Goal: Task Accomplishment & Management: Use online tool/utility

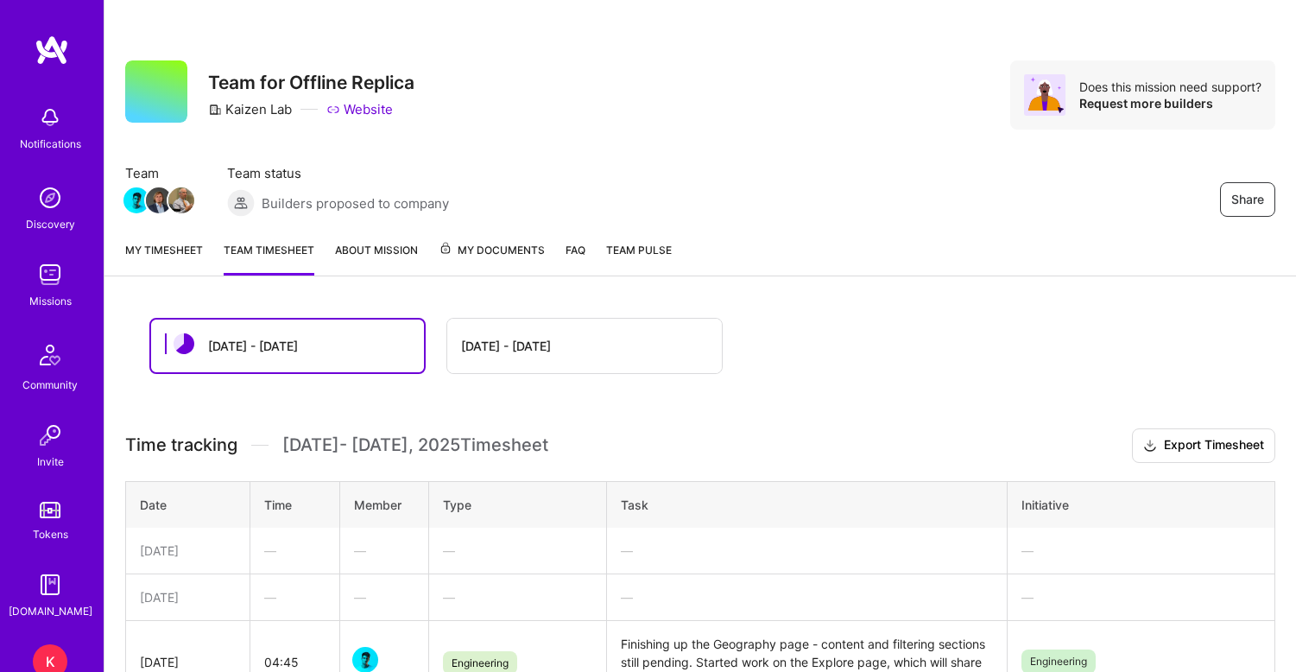
scroll to position [246, 0]
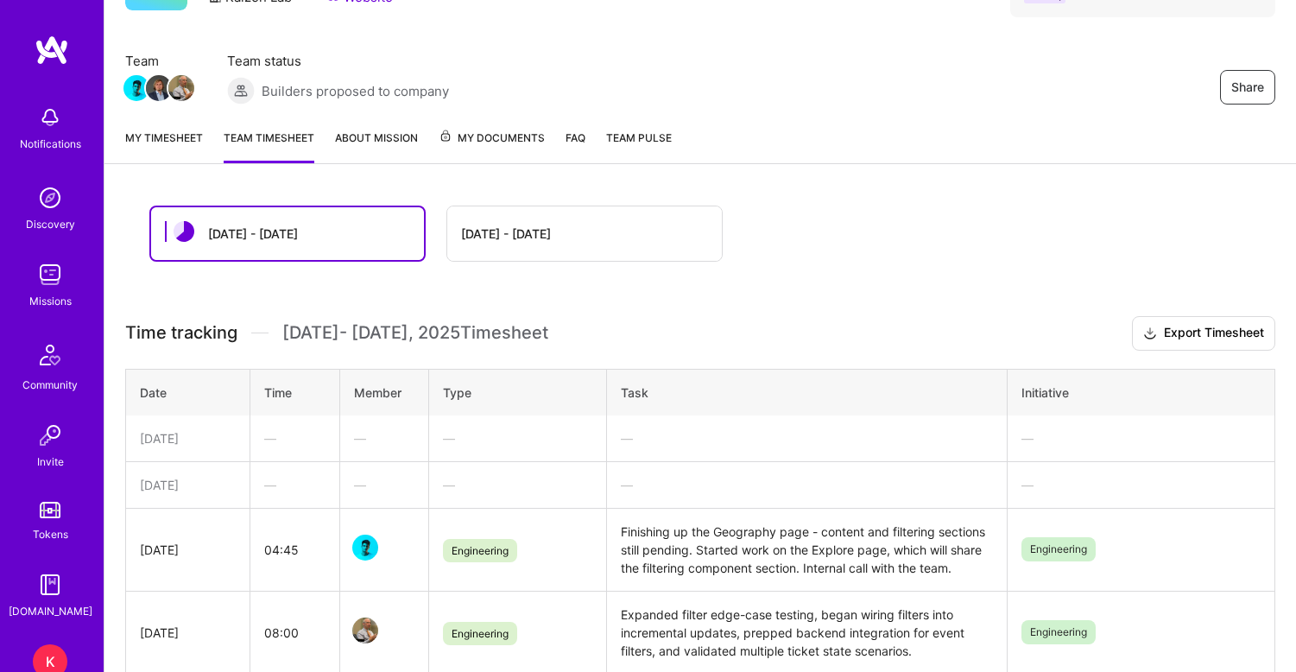
scroll to position [93, 0]
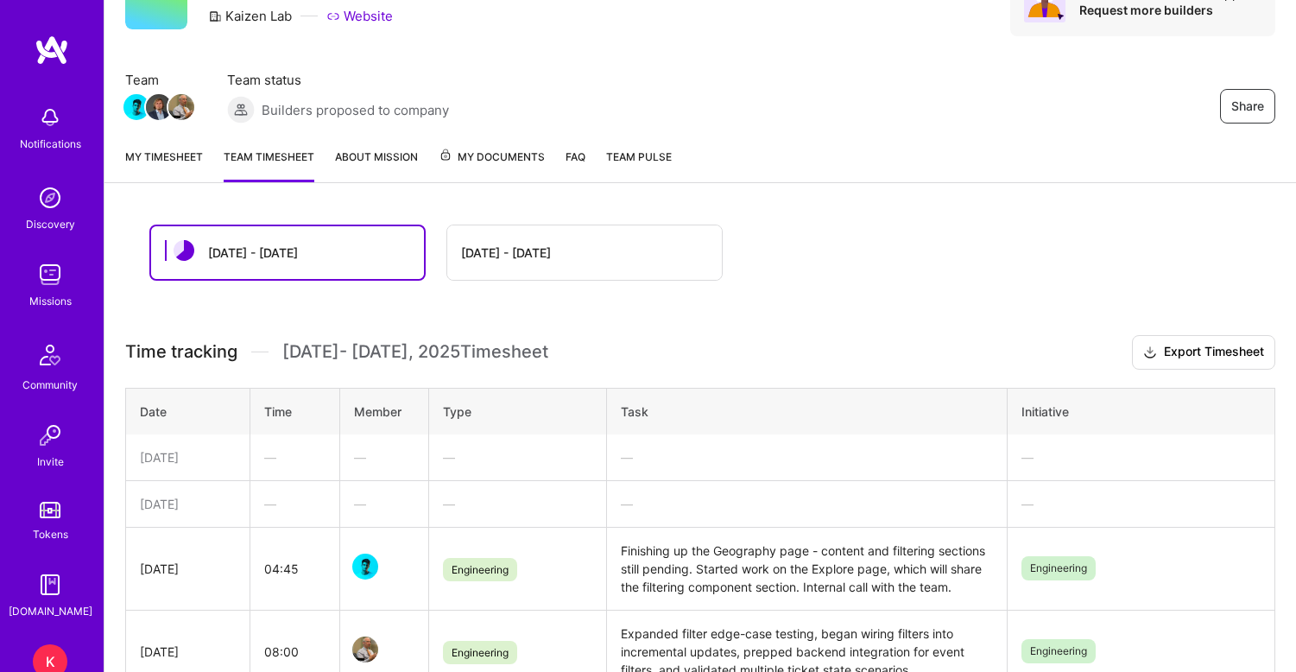
click at [168, 155] on link "My timesheet" at bounding box center [164, 165] width 78 height 35
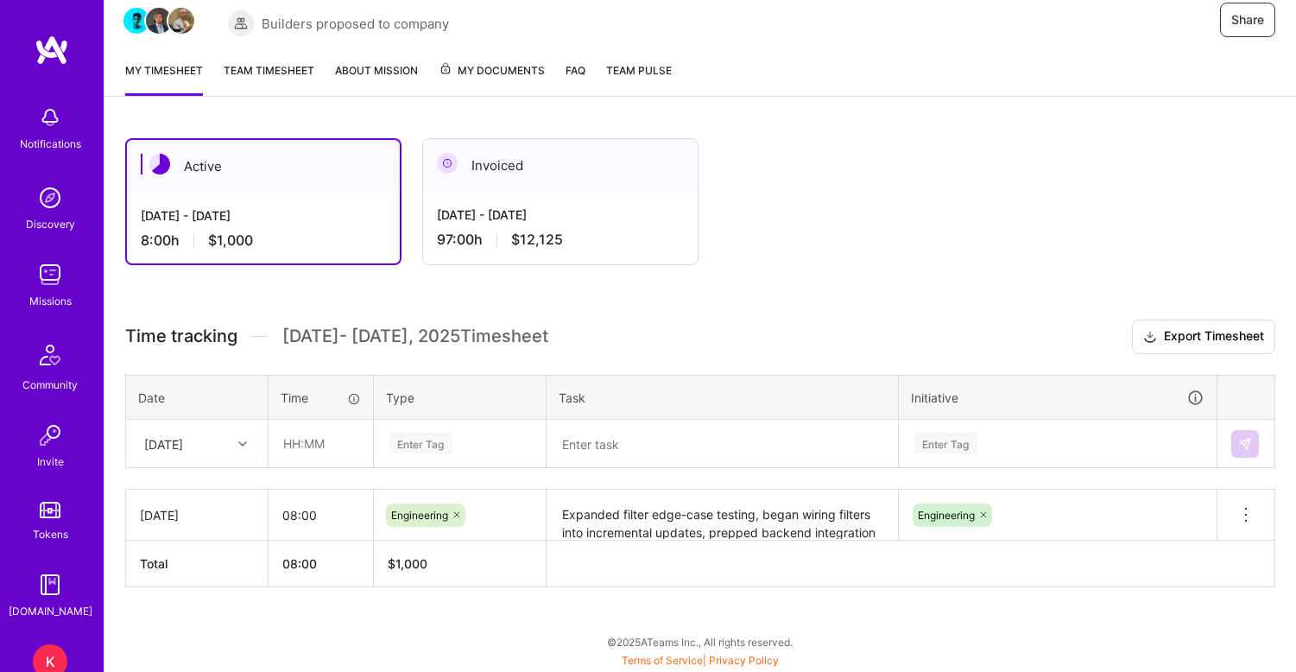
scroll to position [180, 0]
click at [291, 446] on input "text" at bounding box center [320, 444] width 103 height 46
type input "10:00"
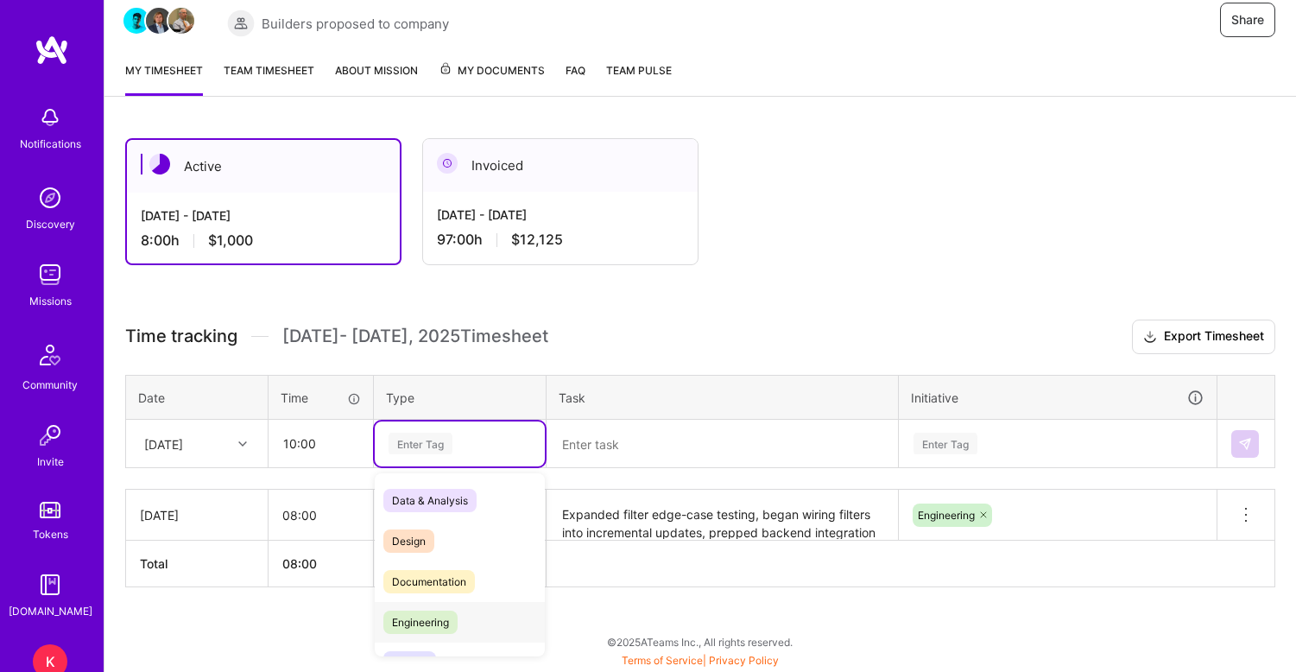
click at [430, 623] on span "Engineering" at bounding box center [420, 622] width 74 height 23
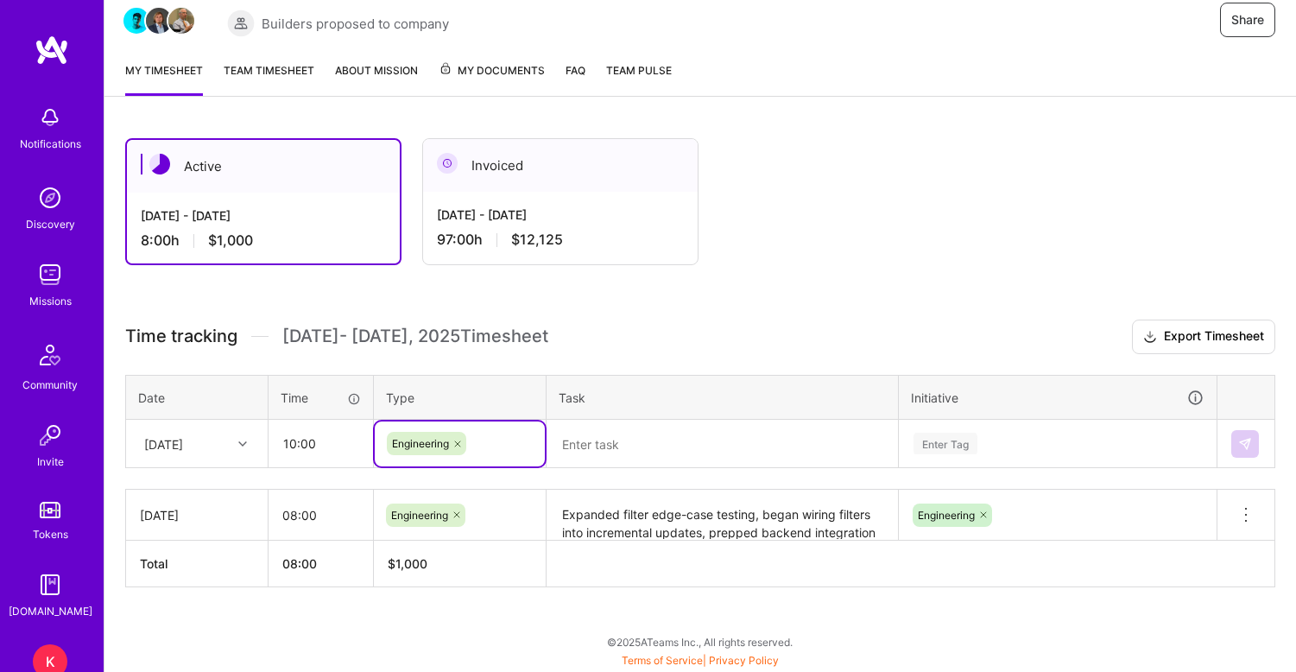
click at [617, 451] on textarea at bounding box center [722, 443] width 348 height 45
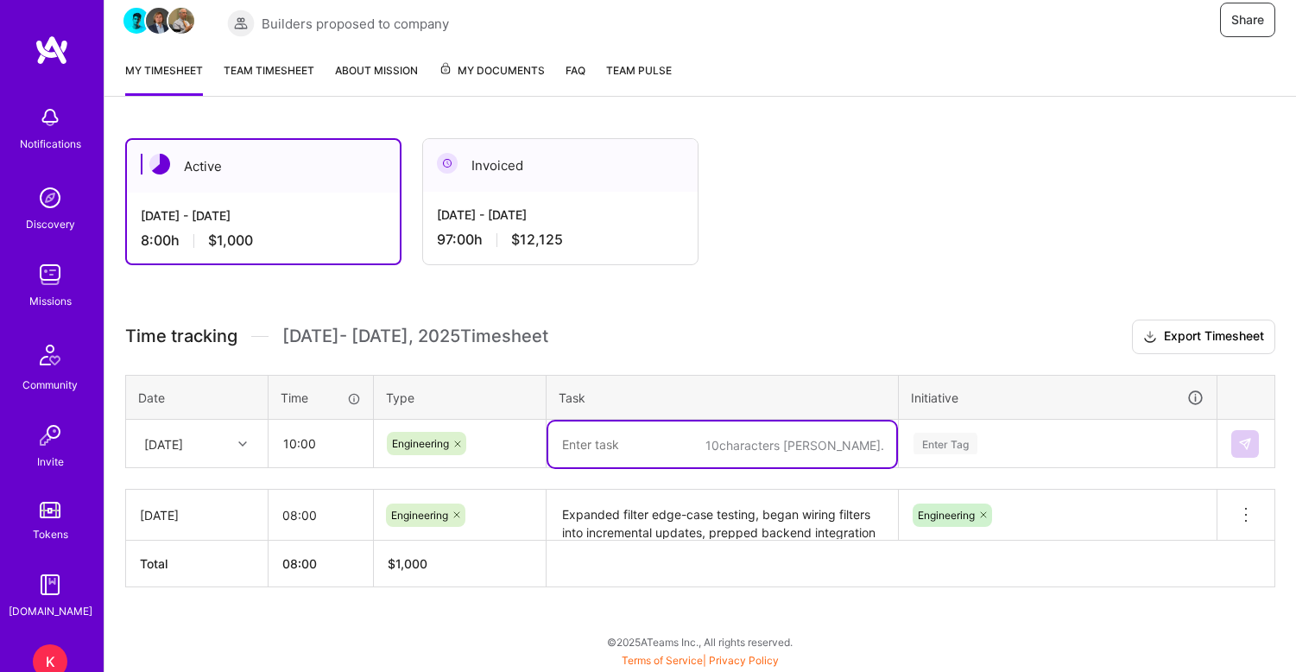
paste textarea "Advanced backend work by building mock data variations, starting the data impor…"
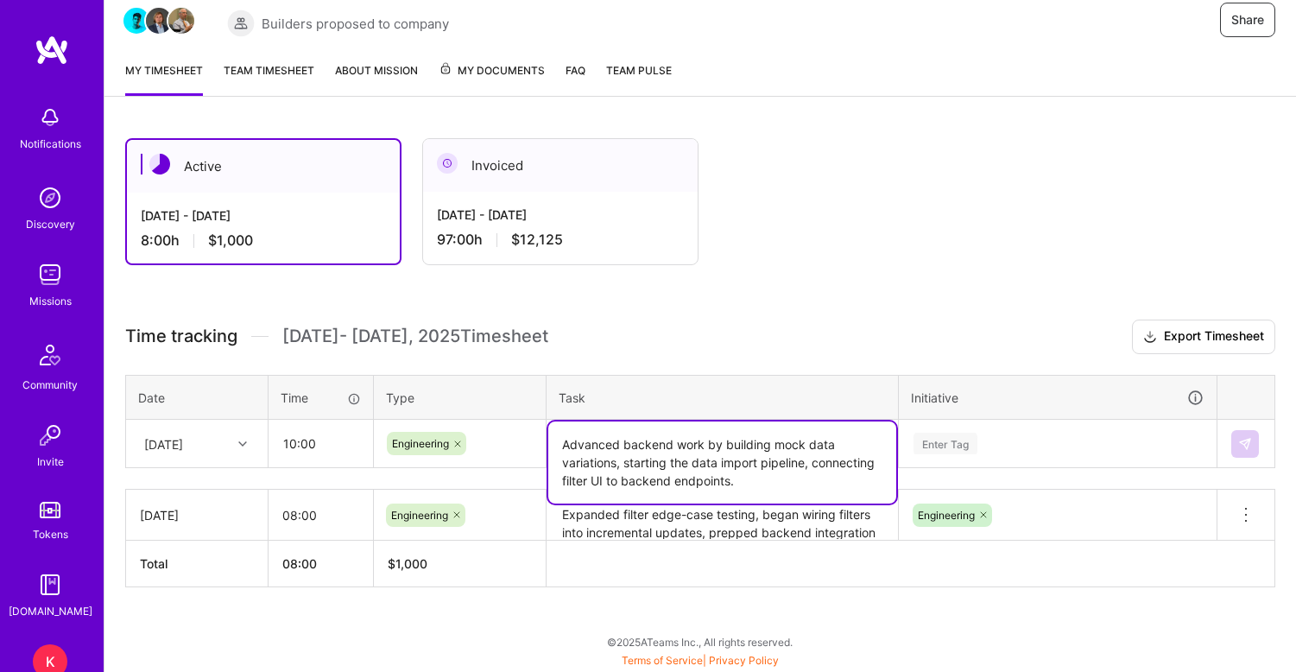
type textarea "Advanced backend work by building mock data variations, starting the data impor…"
click at [941, 444] on div "Enter Tag" at bounding box center [1058, 443] width 316 height 45
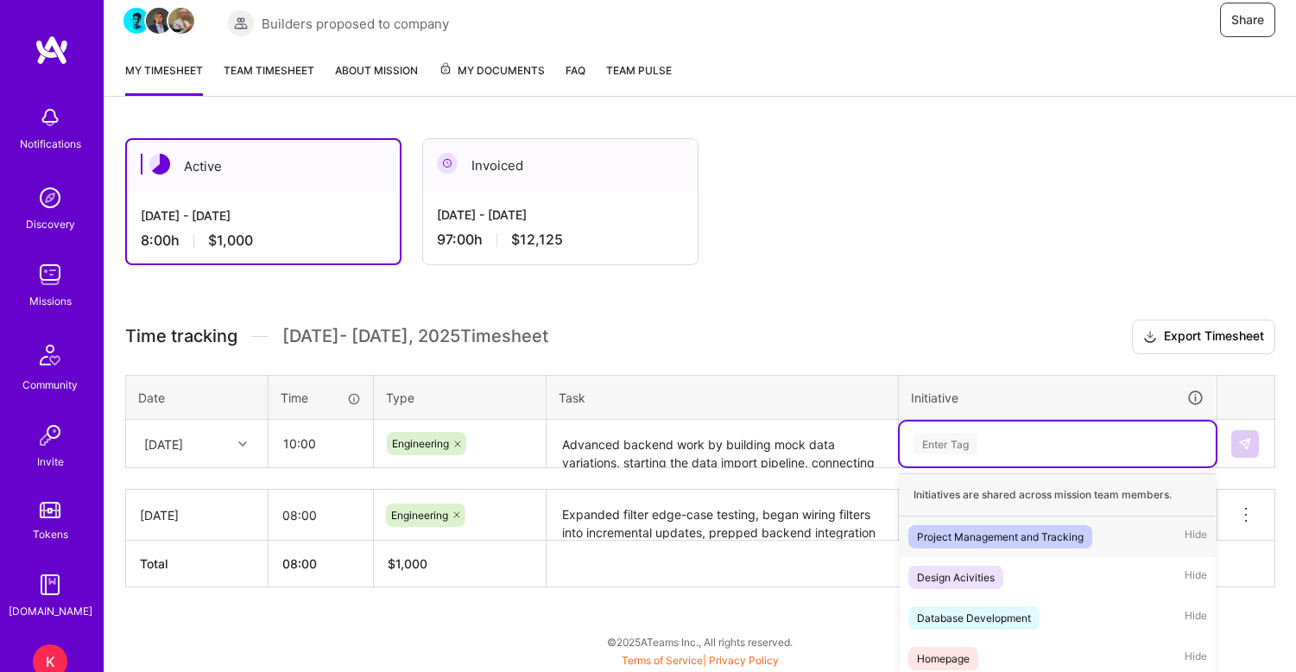
scroll to position [308, 0]
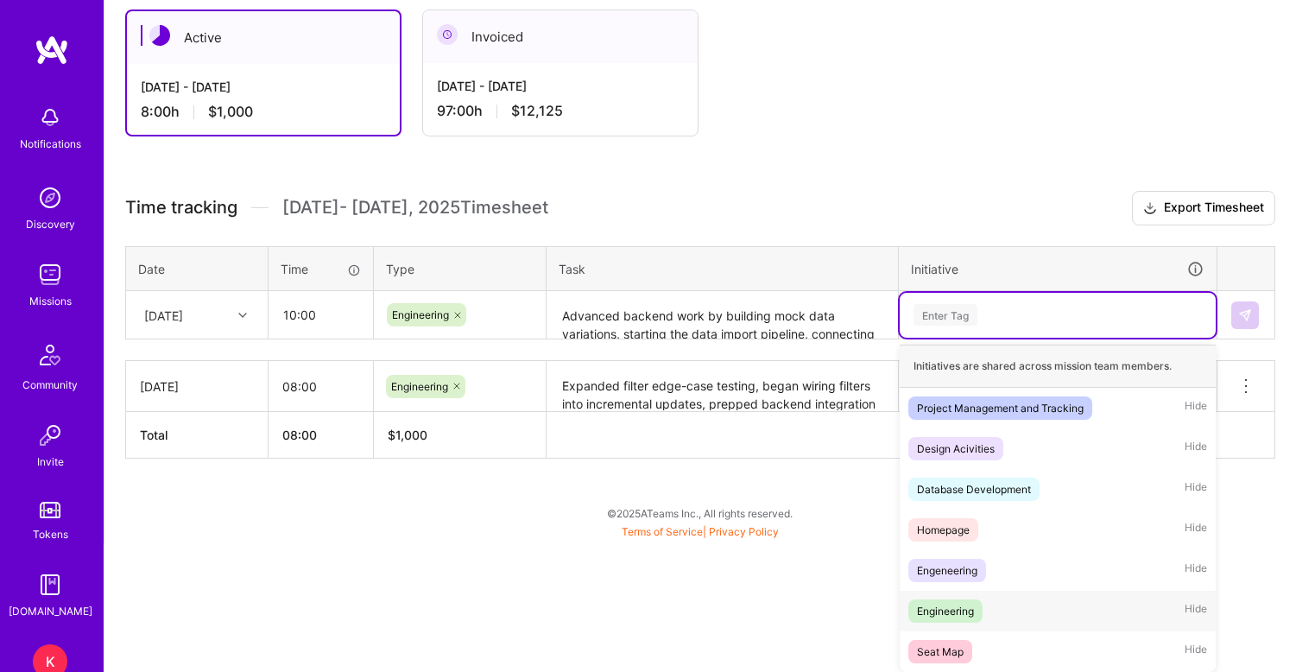
click at [941, 614] on div "Engineering" at bounding box center [945, 611] width 57 height 18
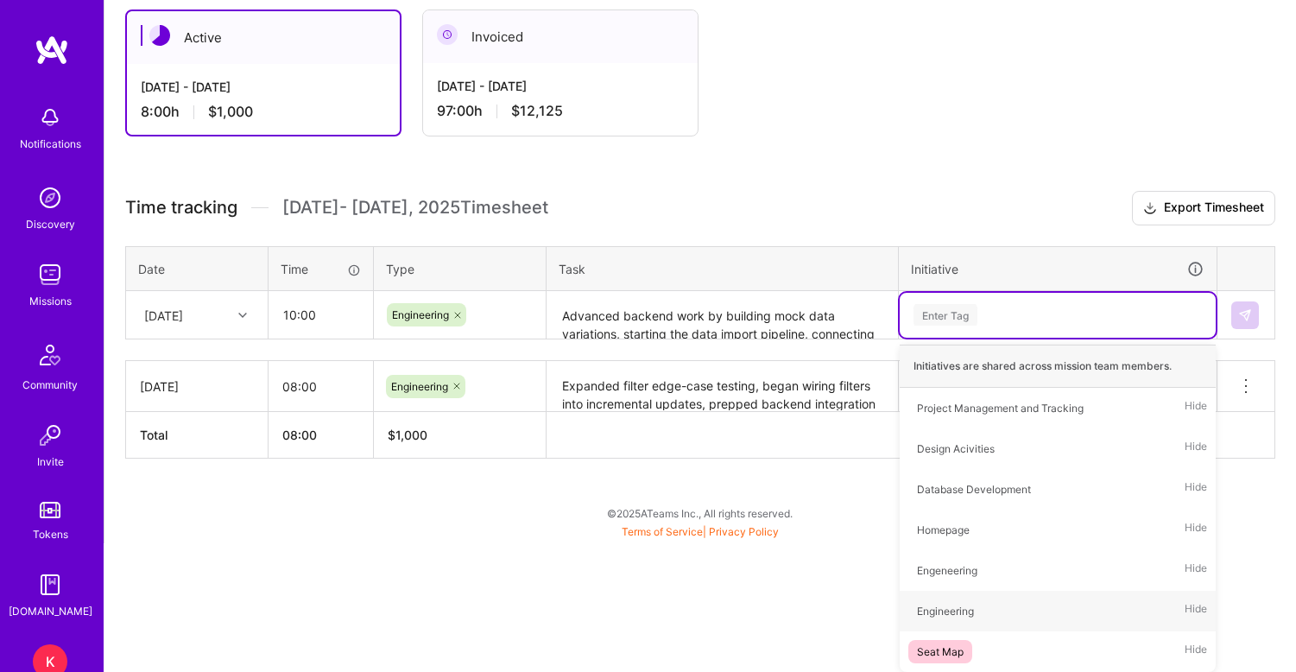
scroll to position [180, 0]
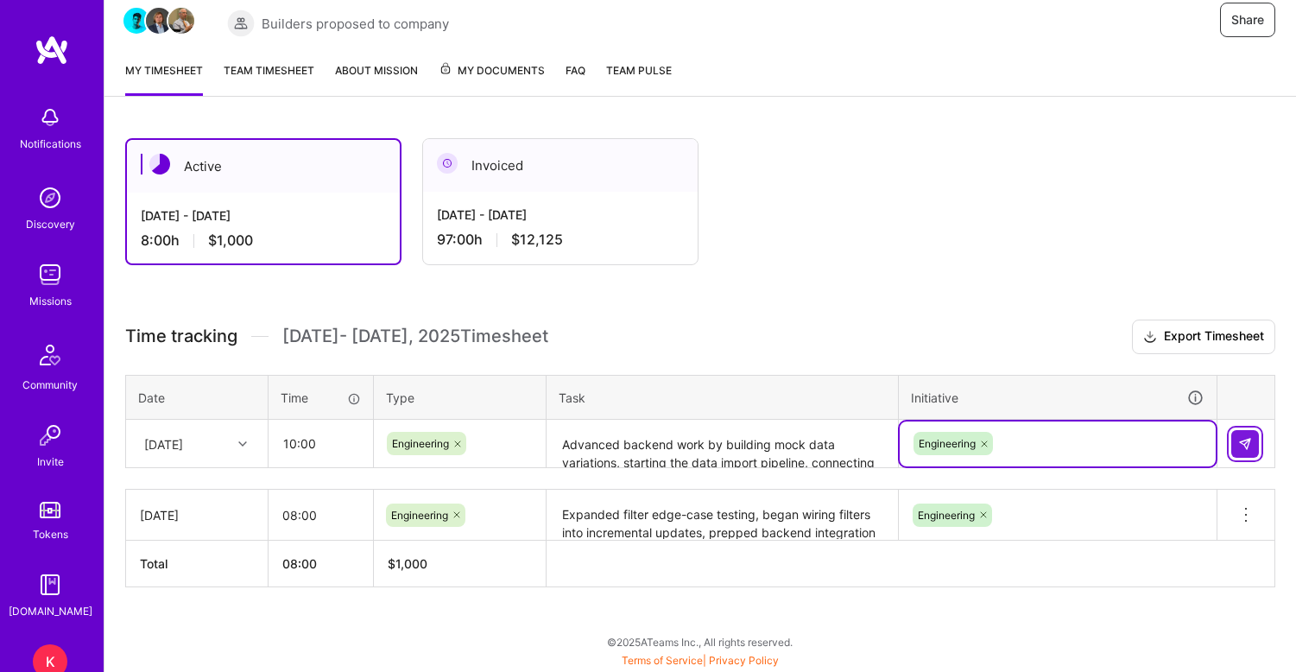
click at [1245, 443] on img at bounding box center [1245, 444] width 14 height 14
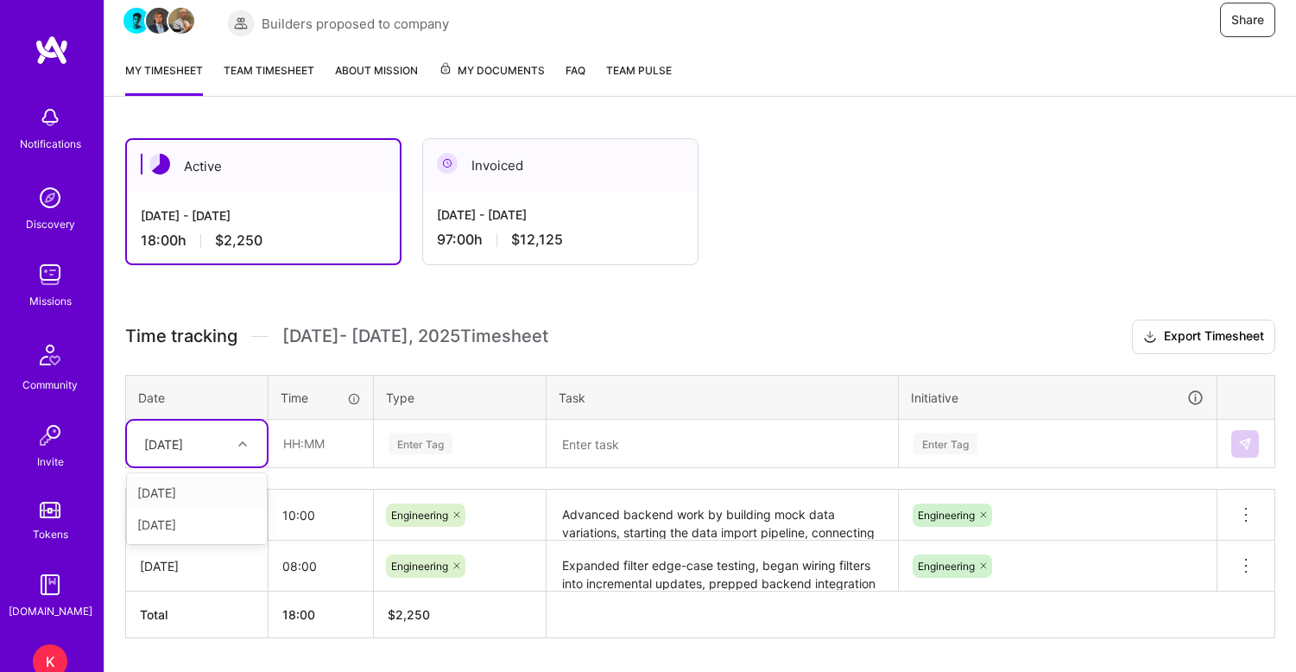
click at [244, 446] on icon at bounding box center [242, 444] width 9 height 9
click at [193, 525] on div "[DATE]" at bounding box center [197, 525] width 140 height 32
click at [303, 445] on input "text" at bounding box center [320, 444] width 103 height 46
type input "08:00"
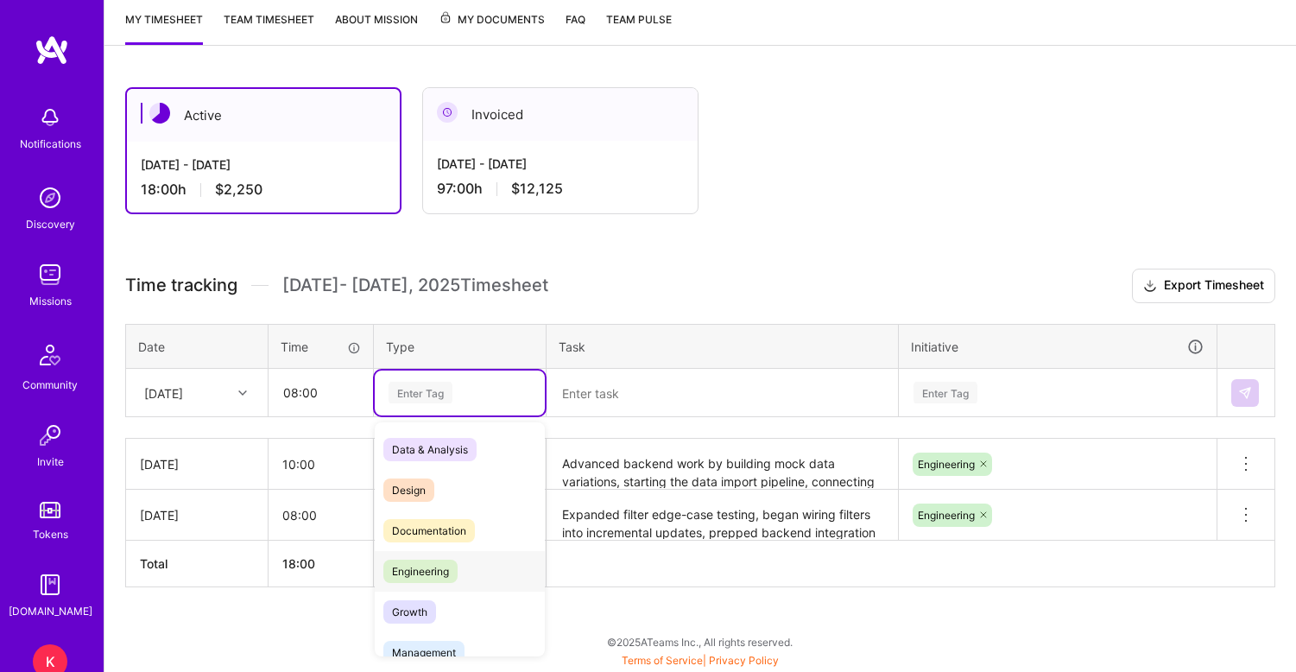
click at [431, 575] on span "Engineering" at bounding box center [420, 571] width 74 height 23
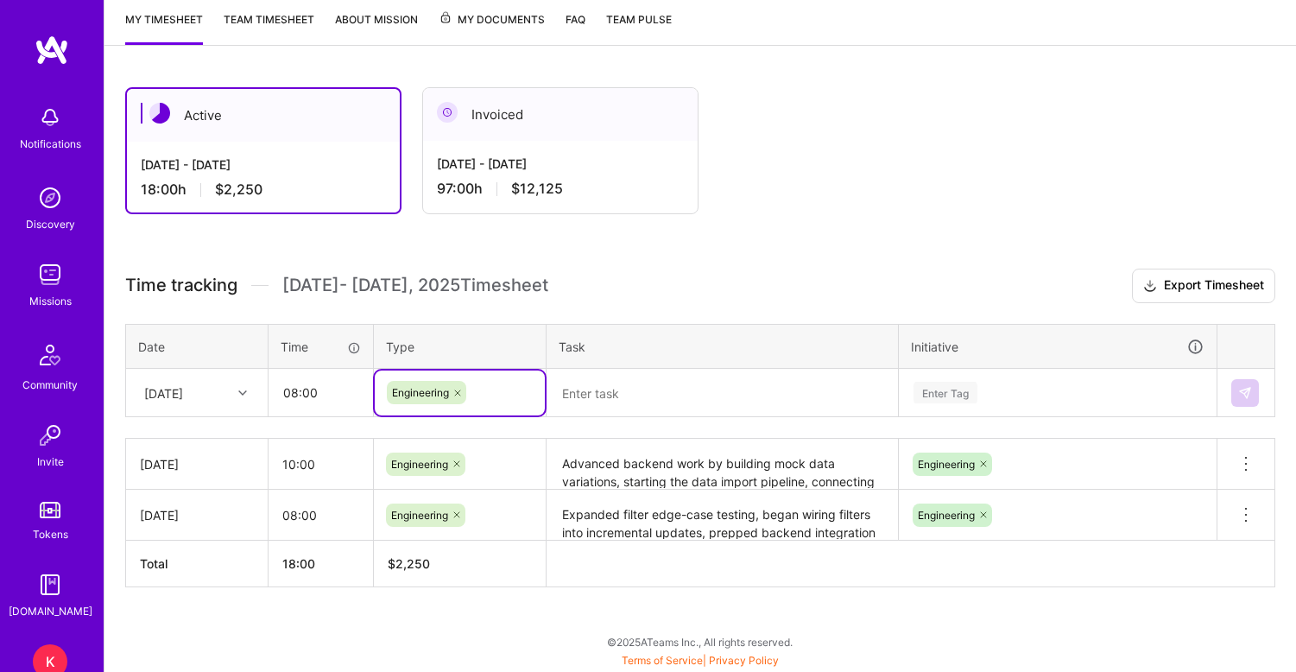
click at [945, 394] on div "Enter Tag" at bounding box center [1058, 392] width 316 height 45
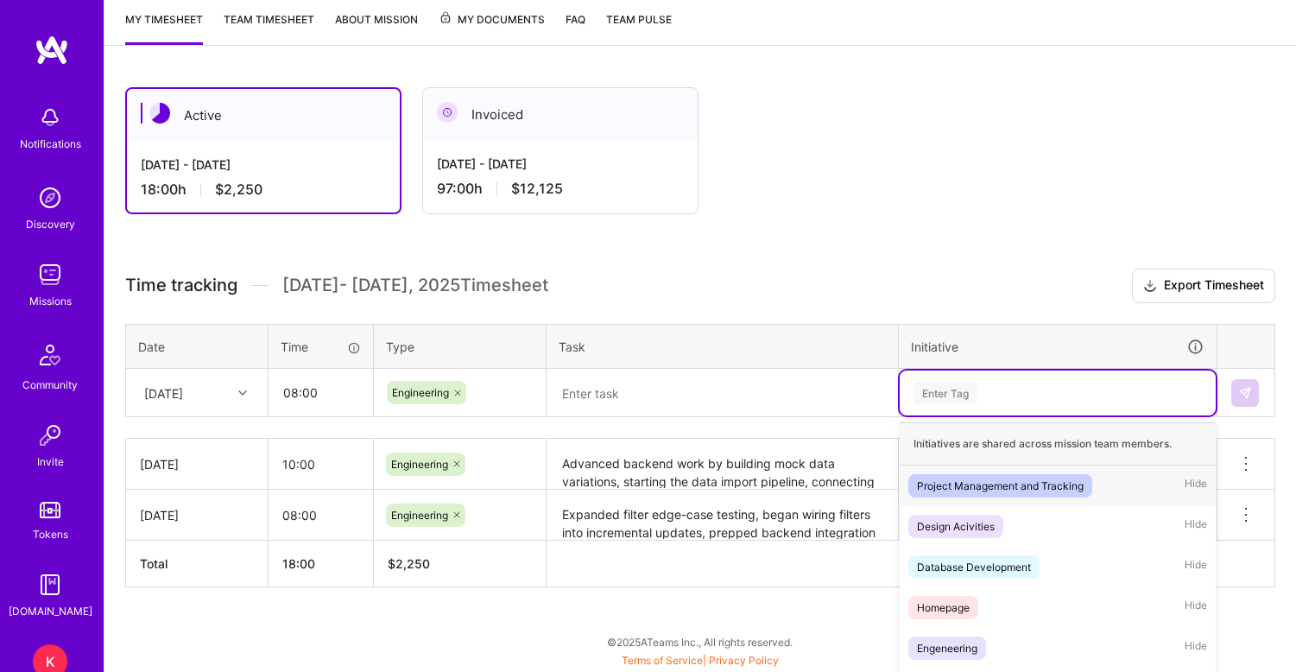
scroll to position [308, 0]
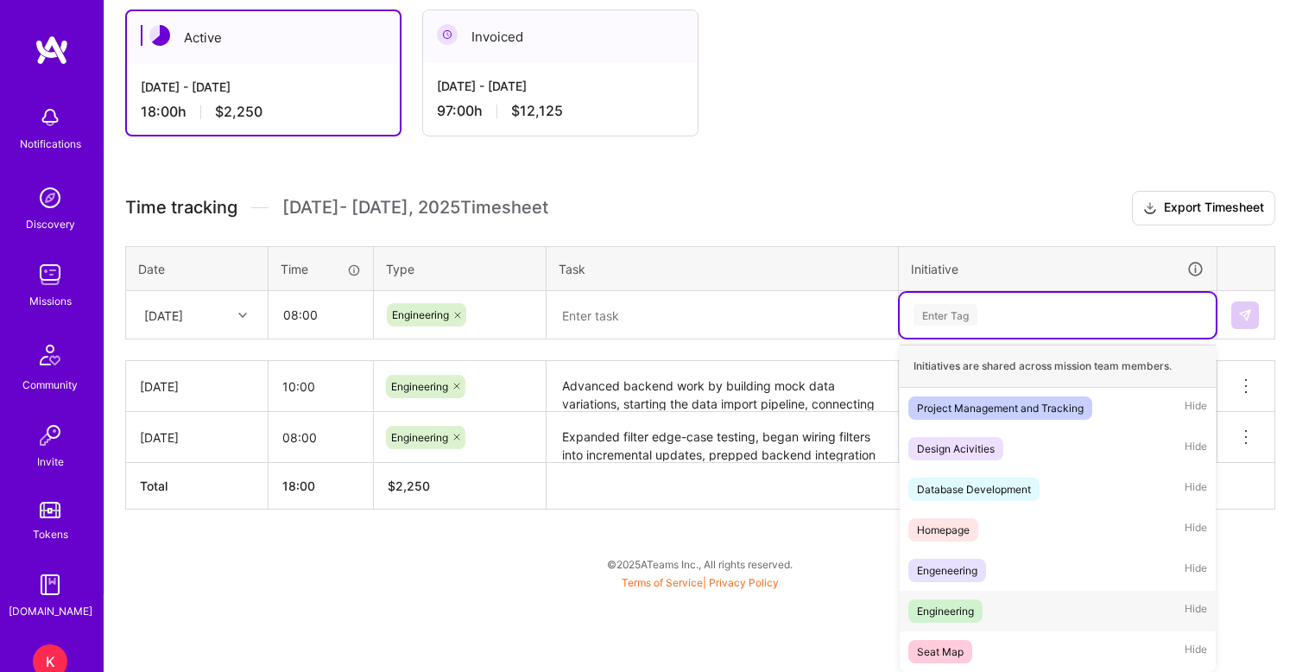
click at [934, 619] on div "Engineering" at bounding box center [945, 611] width 57 height 18
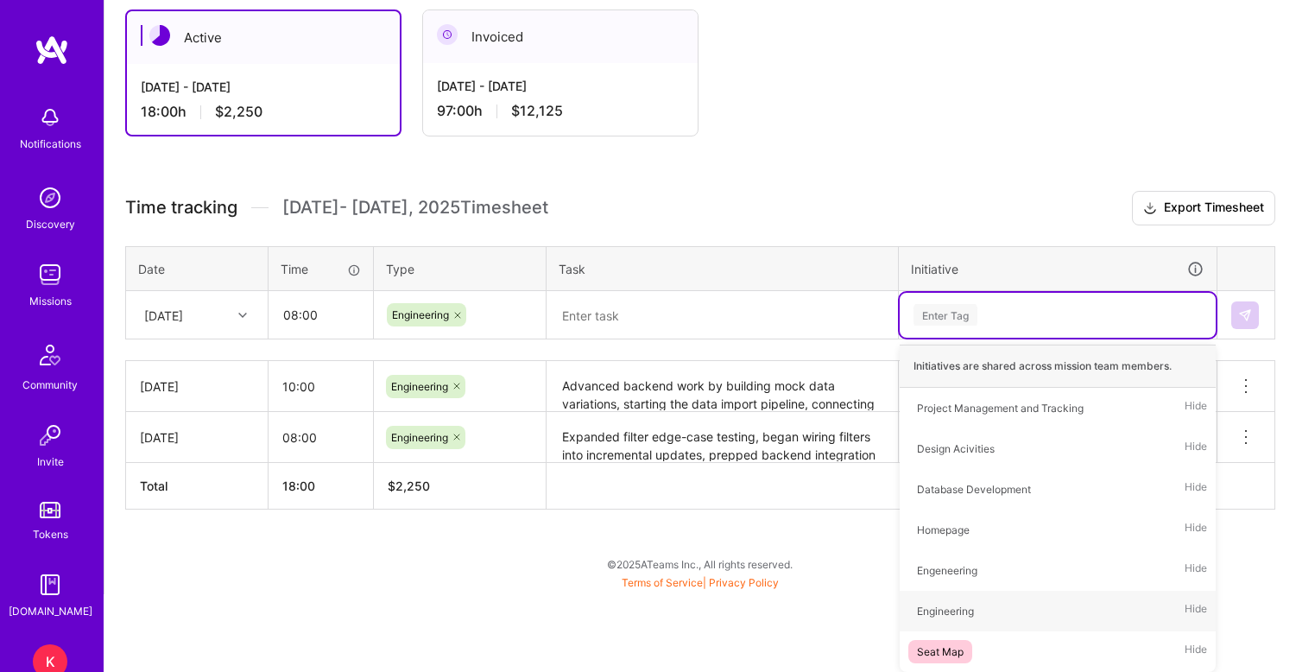
scroll to position [231, 0]
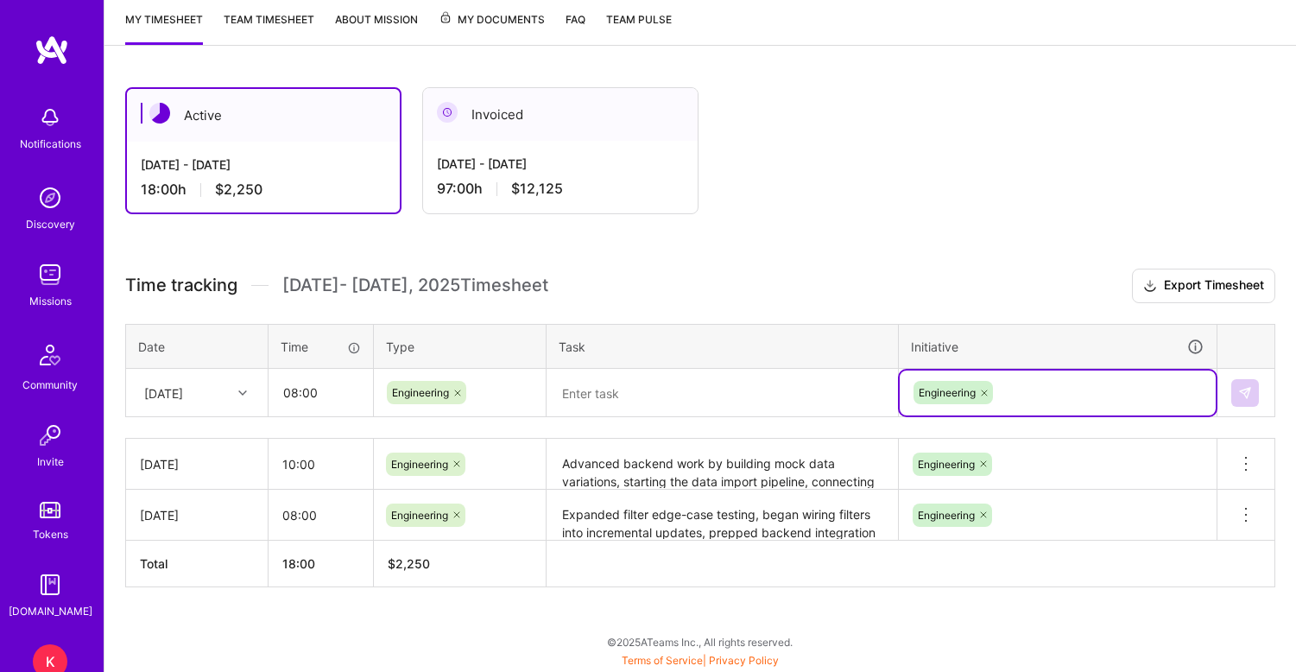
click at [617, 398] on textarea at bounding box center [722, 393] width 348 height 46
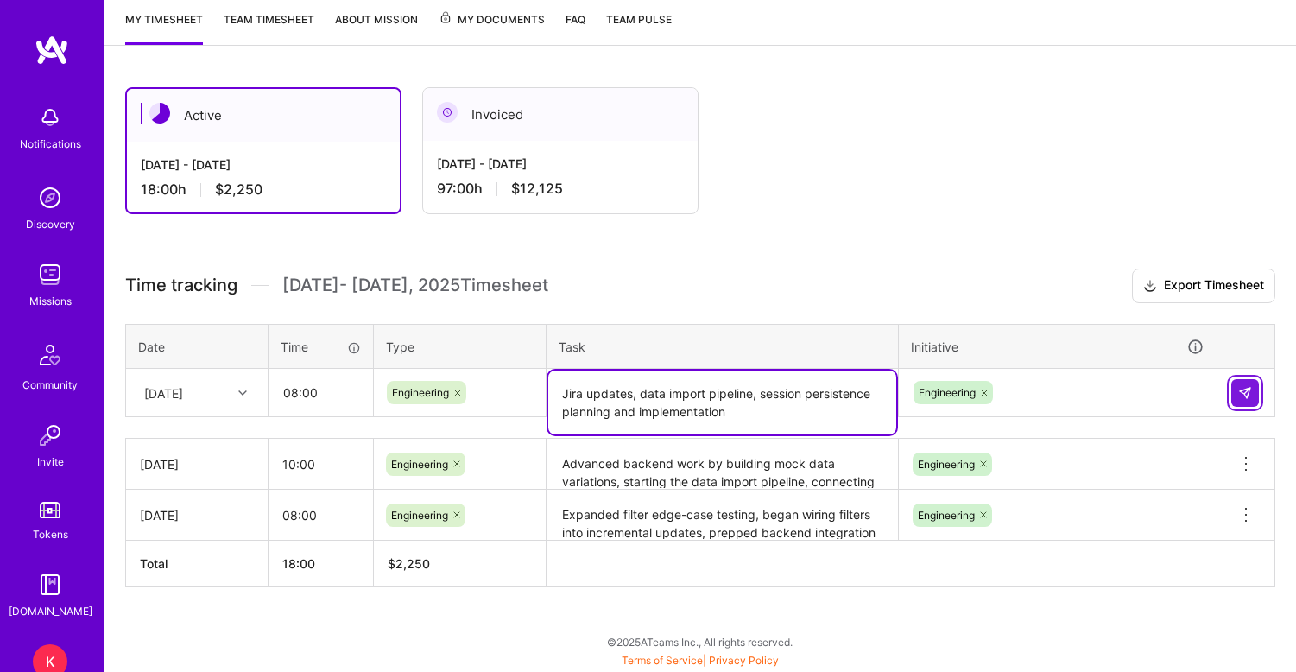
type textarea "Jira updates, data import pipeline, session persistence planning and implementa…"
click at [1247, 397] on img at bounding box center [1245, 393] width 14 height 14
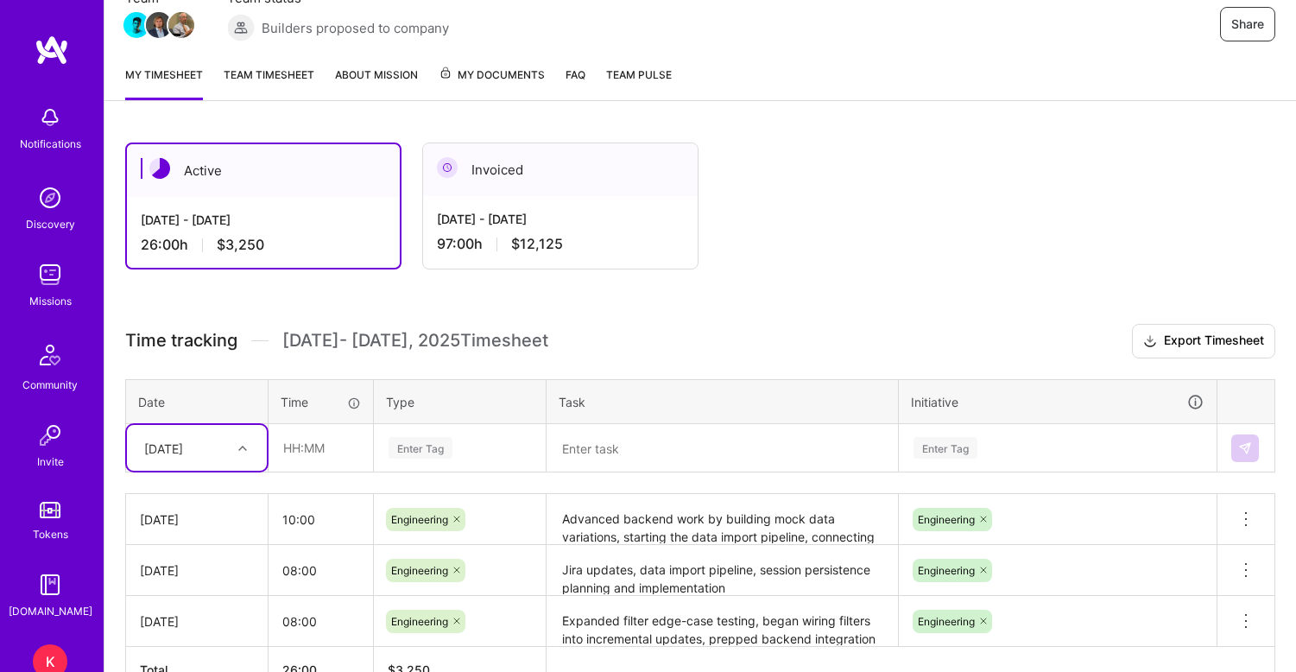
scroll to position [149, 0]
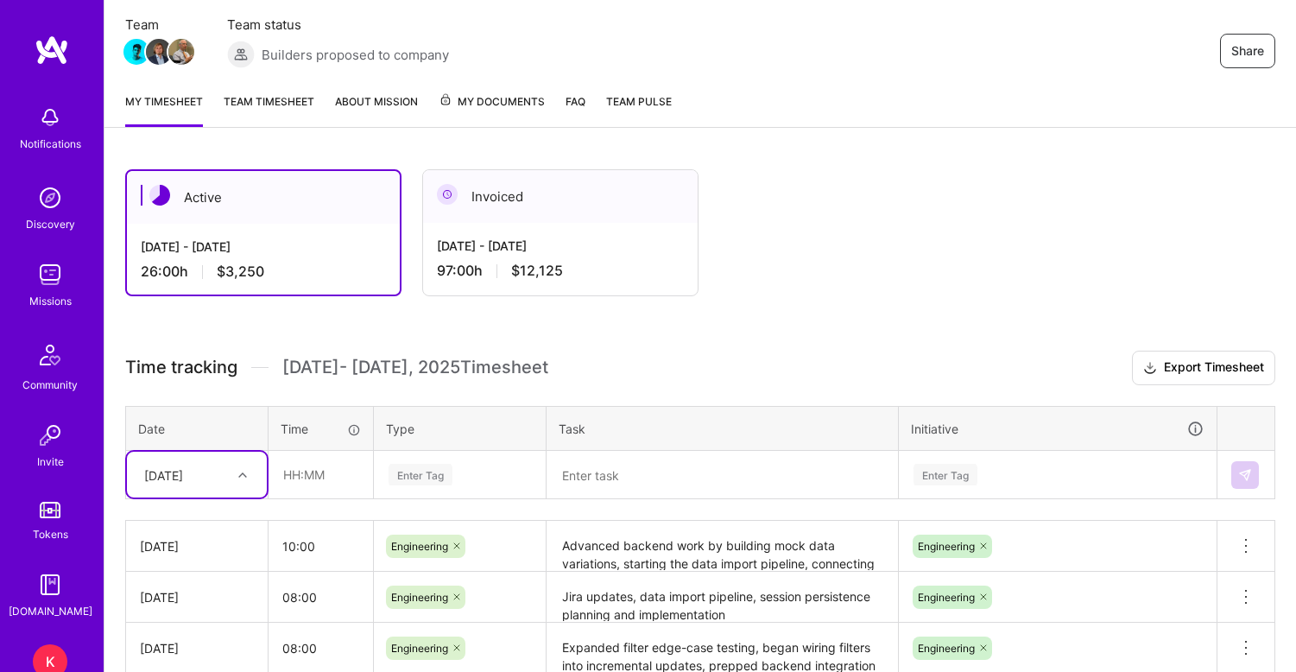
click at [283, 100] on link "Team timesheet" at bounding box center [269, 109] width 91 height 35
